Goal: Information Seeking & Learning: Learn about a topic

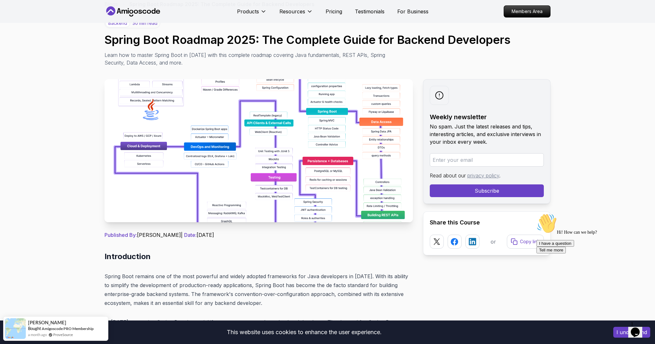
scroll to position [53, 0]
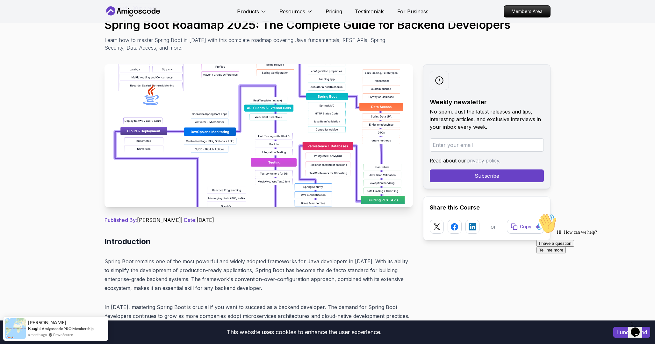
click at [241, 183] on img at bounding box center [258, 135] width 308 height 143
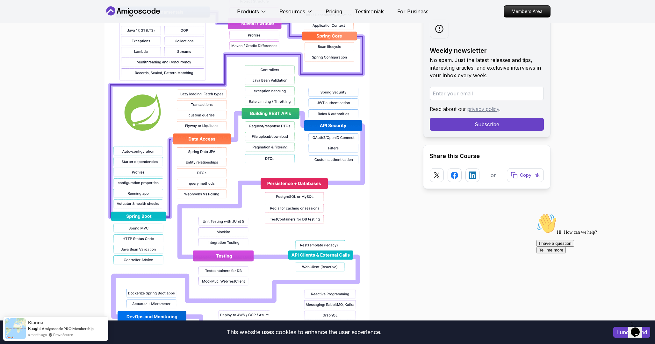
scroll to position [508, 0]
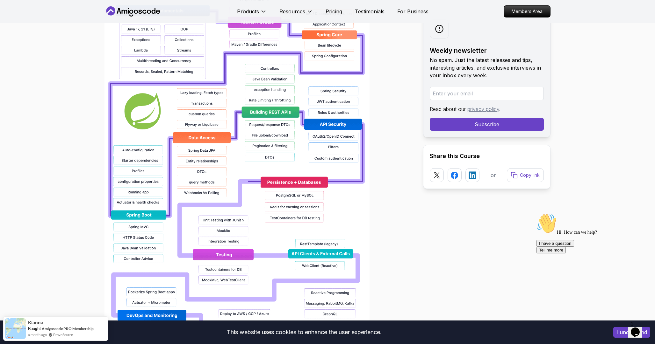
click at [246, 198] on img at bounding box center [236, 172] width 265 height 408
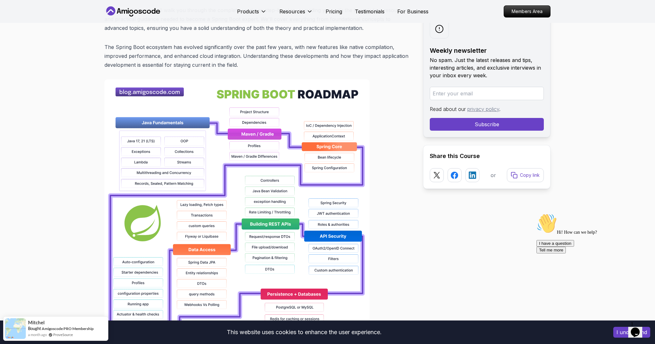
scroll to position [178, 0]
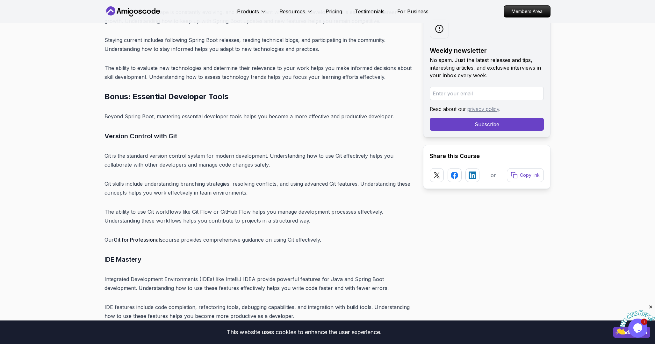
scroll to position [7527, 0]
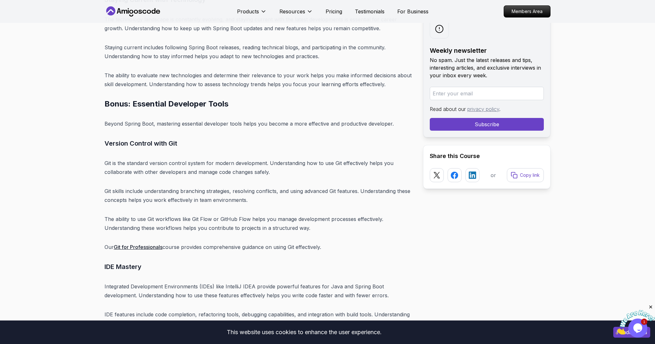
click at [141, 244] on link "Git for Professionals" at bounding box center [138, 247] width 49 height 6
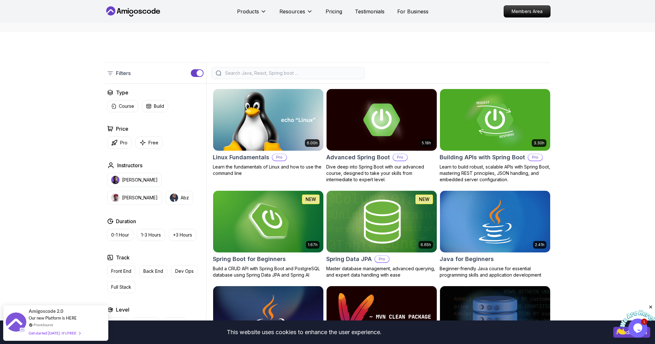
scroll to position [112, 0]
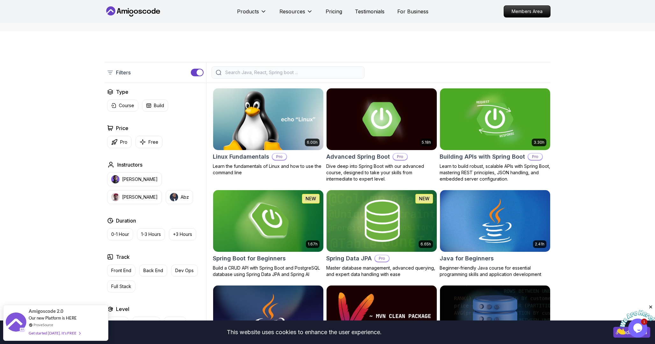
click at [382, 120] on img at bounding box center [381, 119] width 116 height 65
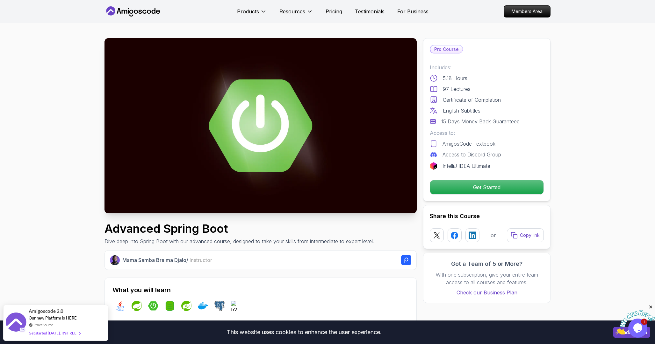
click at [269, 152] on img at bounding box center [260, 125] width 312 height 175
click at [241, 138] on img at bounding box center [260, 125] width 312 height 175
click at [472, 190] on p "Get Started" at bounding box center [487, 187] width 108 height 13
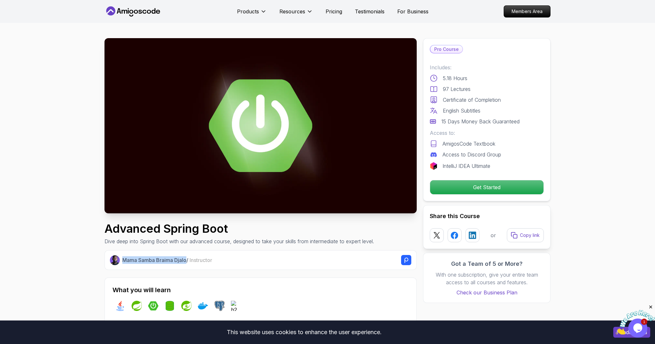
drag, startPoint x: 123, startPoint y: 260, endPoint x: 187, endPoint y: 260, distance: 64.0
click at [187, 260] on p "Mama Samba Braima Djalo / Instructor" at bounding box center [167, 261] width 90 height 8
copy p "Mama Samba Braima Djalo"
drag, startPoint x: 164, startPoint y: 13, endPoint x: 119, endPoint y: 12, distance: 44.6
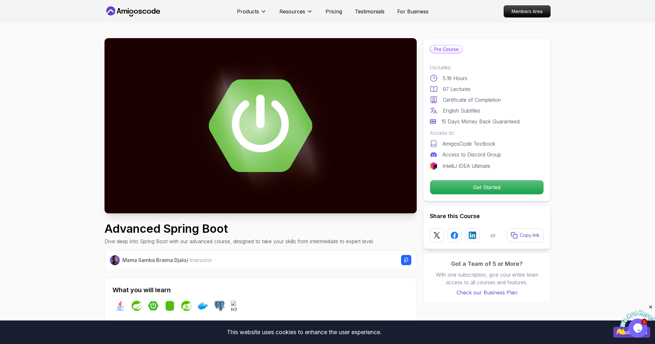
click at [119, 12] on nav "Products Resources Pricing Testimonials For Business Members Area" at bounding box center [327, 11] width 446 height 23
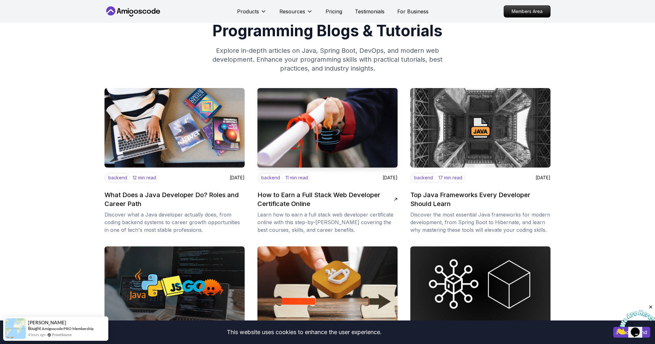
scroll to position [58, 0]
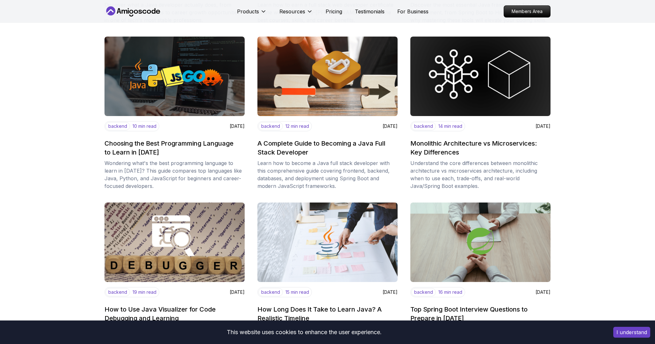
scroll to position [0, 0]
